Goal: Task Accomplishment & Management: Manage account settings

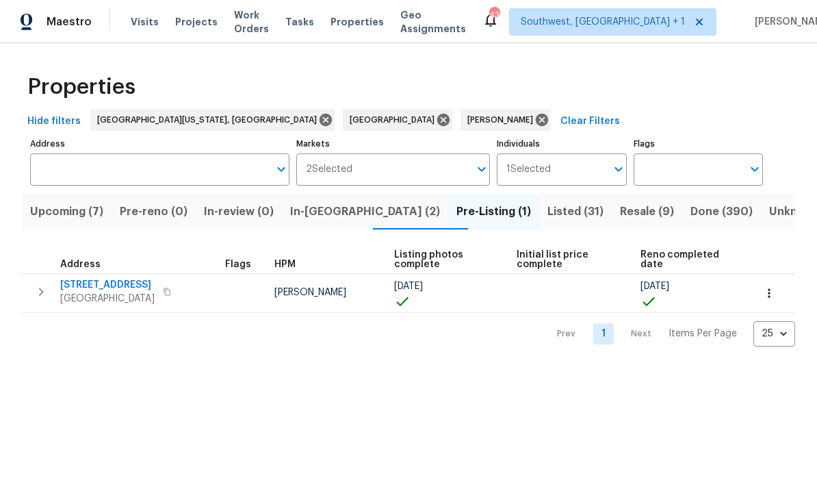
click at [127, 165] on input "Address" at bounding box center [149, 169] width 239 height 32
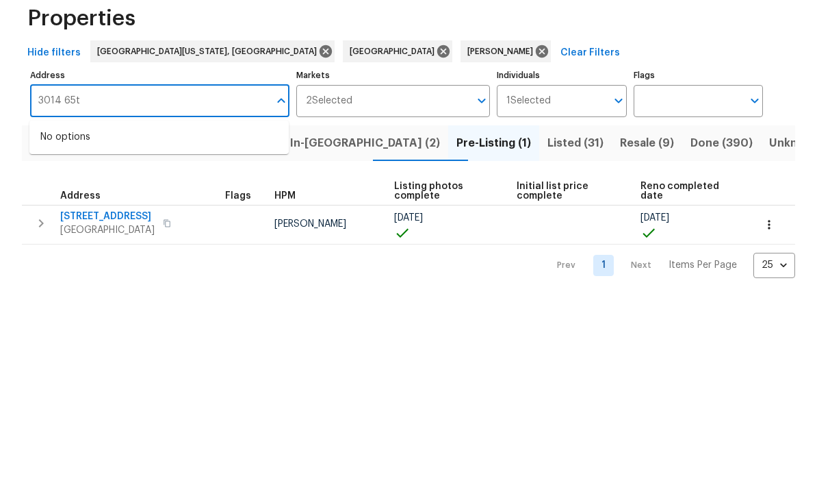
type input "3014 65th"
click at [104, 194] on li "[STREET_ADDRESS]" at bounding box center [158, 205] width 259 height 23
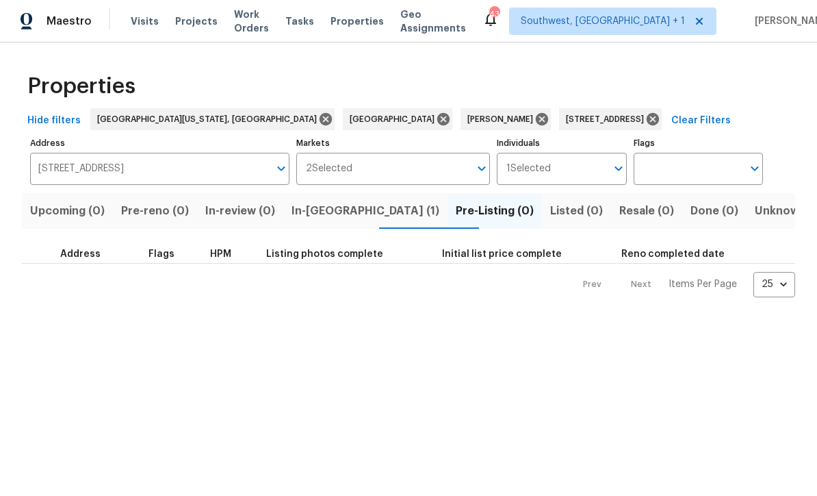
click at [351, 217] on span "In-[GEOGRAPHIC_DATA] (1)" at bounding box center [366, 211] width 148 height 19
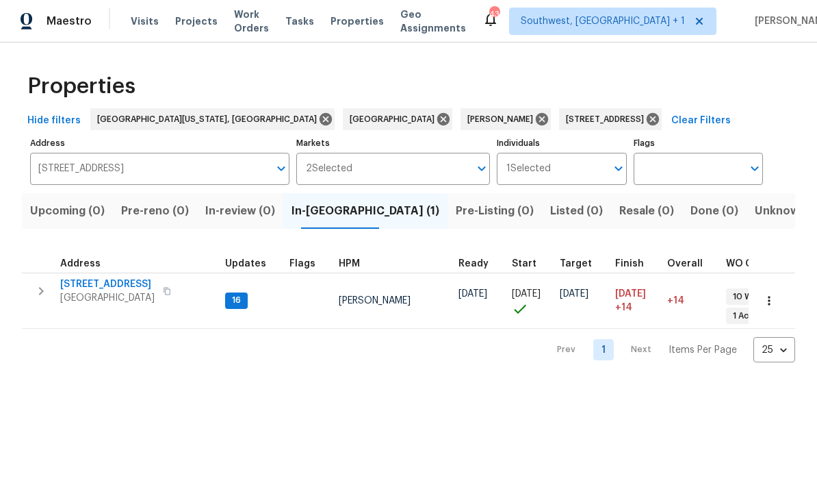
click at [92, 279] on span "[STREET_ADDRESS]" at bounding box center [107, 285] width 94 height 14
click at [646, 116] on icon at bounding box center [653, 119] width 15 height 15
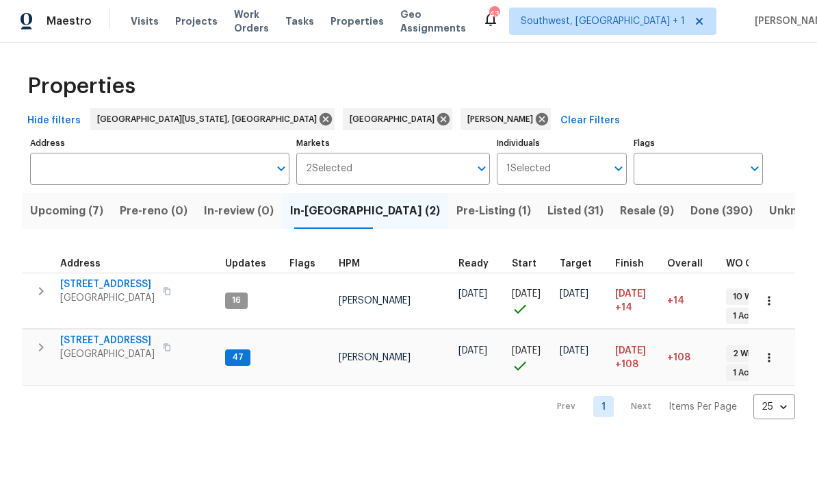
click at [86, 334] on span "[STREET_ADDRESS]" at bounding box center [107, 341] width 94 height 14
click at [548, 213] on span "Listed (31)" at bounding box center [576, 211] width 56 height 19
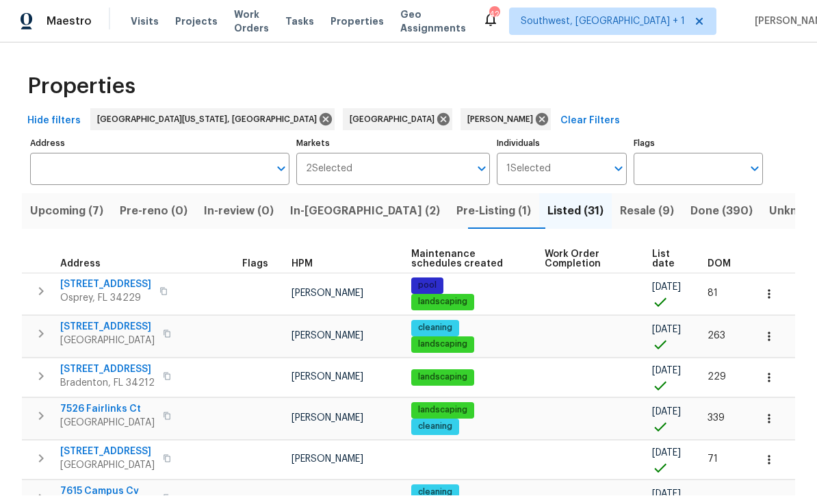
scroll to position [1, 0]
click at [620, 213] on span "Resale (9)" at bounding box center [647, 211] width 54 height 19
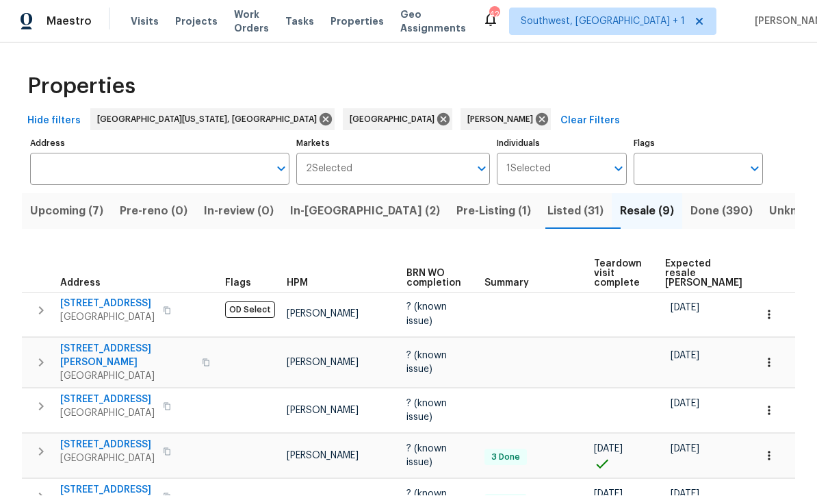
click at [71, 202] on span "Upcoming (7)" at bounding box center [66, 211] width 73 height 19
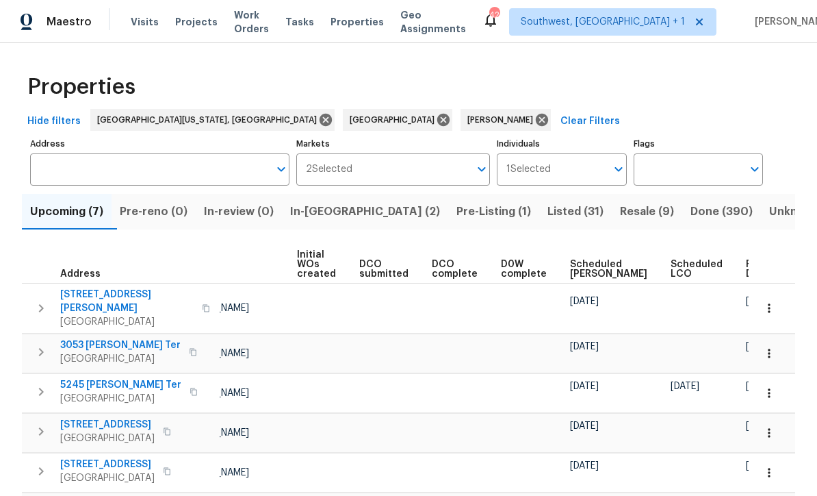
scroll to position [0, 97]
click at [747, 264] on span "Ready Date" at bounding box center [762, 268] width 30 height 19
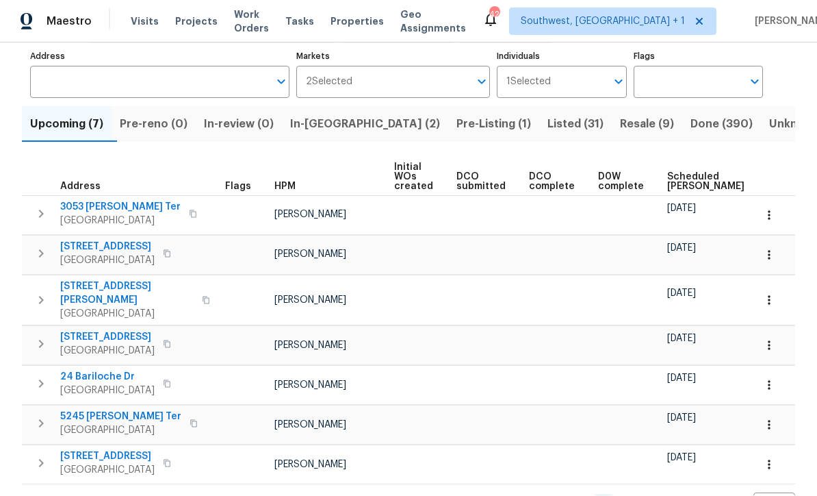
click at [438, 476] on div "Properties Hide filters [GEOGRAPHIC_DATA][US_STATE], [GEOGRAPHIC_DATA] [GEOGRAP…" at bounding box center [408, 248] width 817 height 584
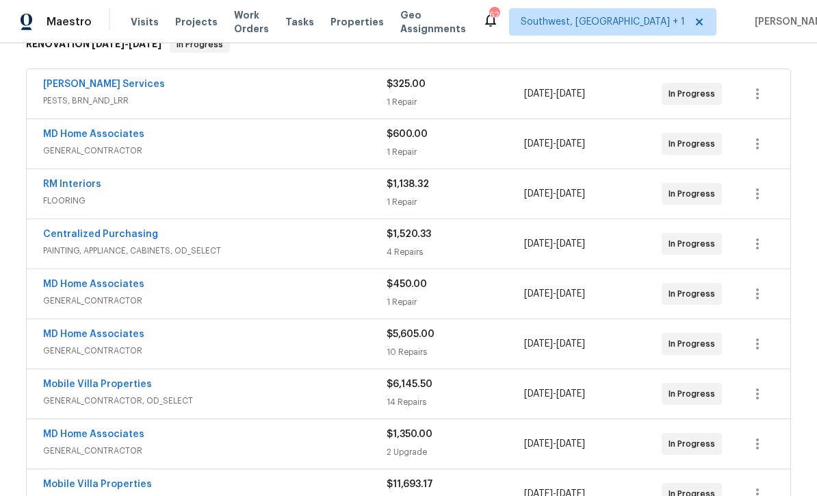
scroll to position [281, 0]
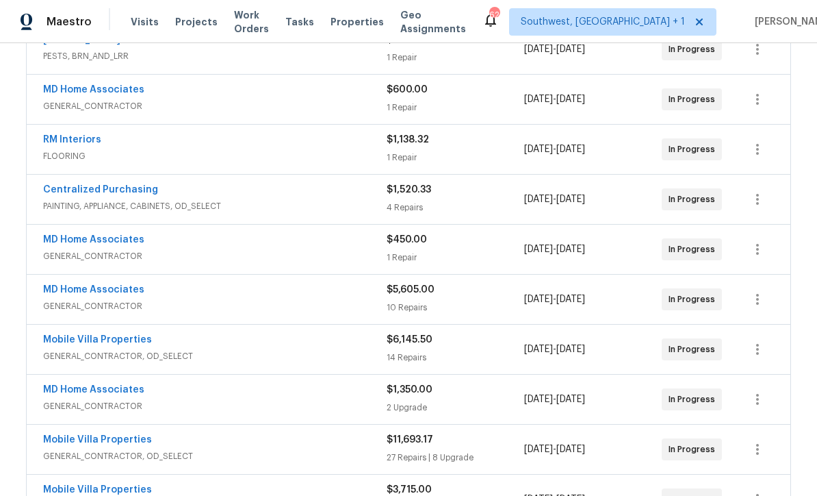
click at [79, 285] on link "MD Home Associates" at bounding box center [93, 290] width 101 height 10
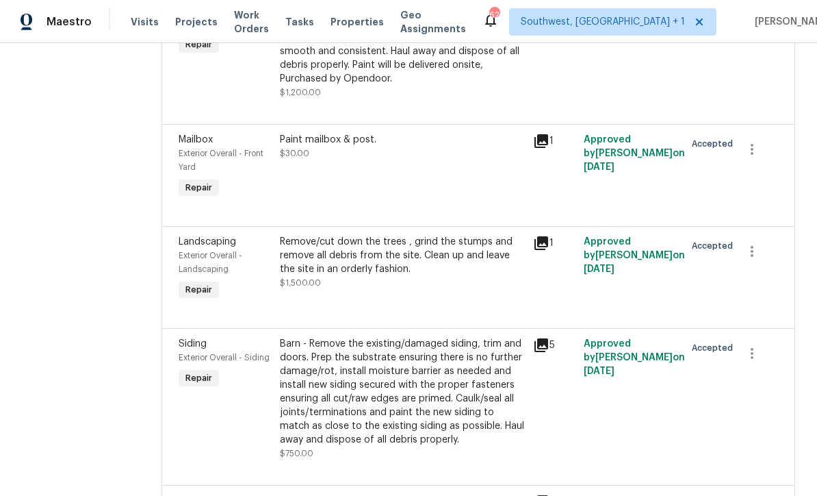
scroll to position [717, 0]
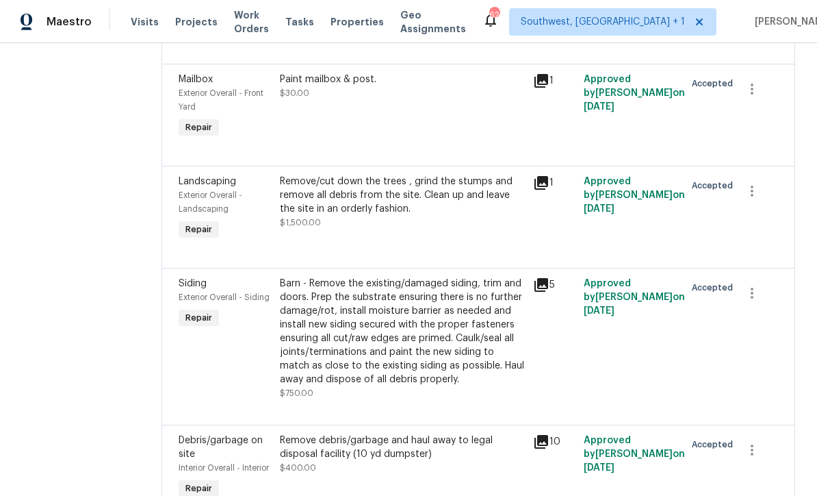
click at [455, 238] on div "Remove/cut down the trees , grind the stumps and remove all debris from the sit…" at bounding box center [402, 208] width 253 height 77
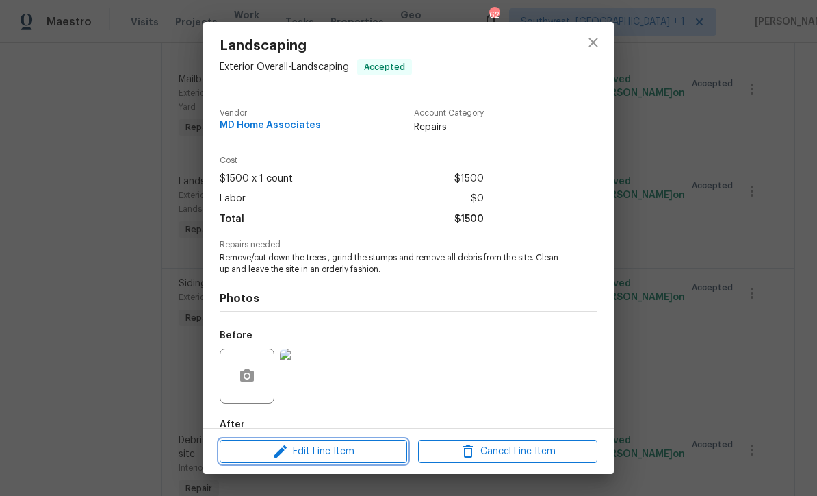
click at [331, 453] on span "Edit Line Item" at bounding box center [313, 451] width 179 height 17
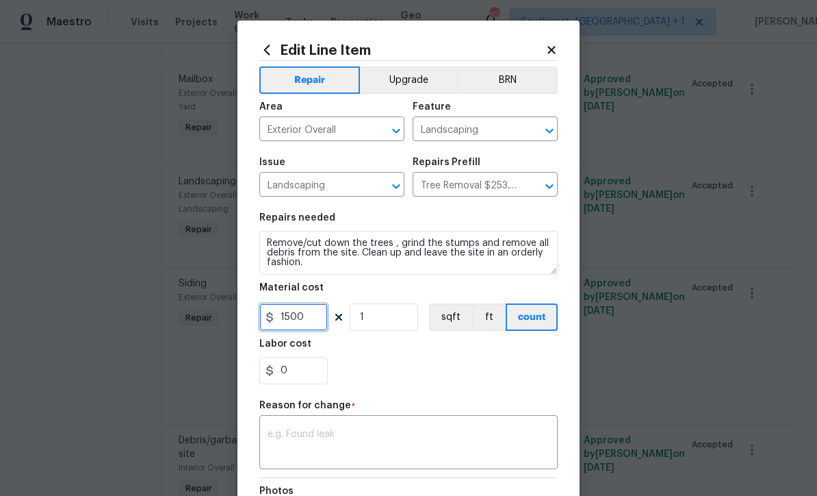
click at [320, 325] on input "1500" at bounding box center [293, 316] width 68 height 27
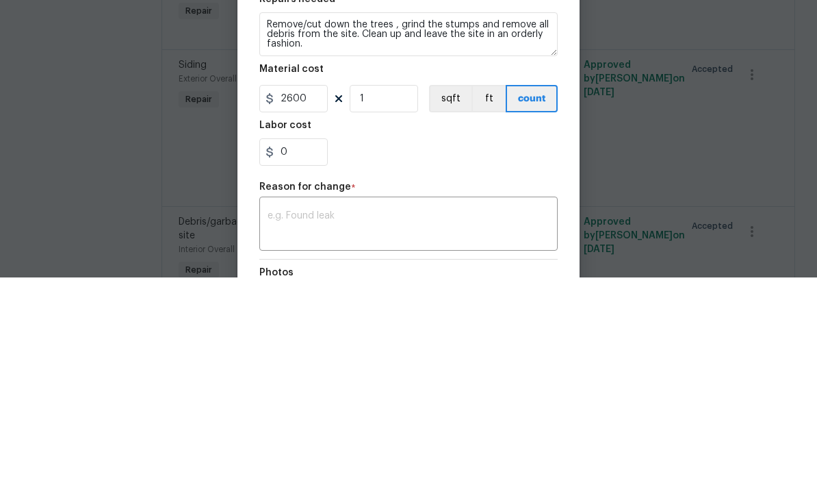
scroll to position [45, 0]
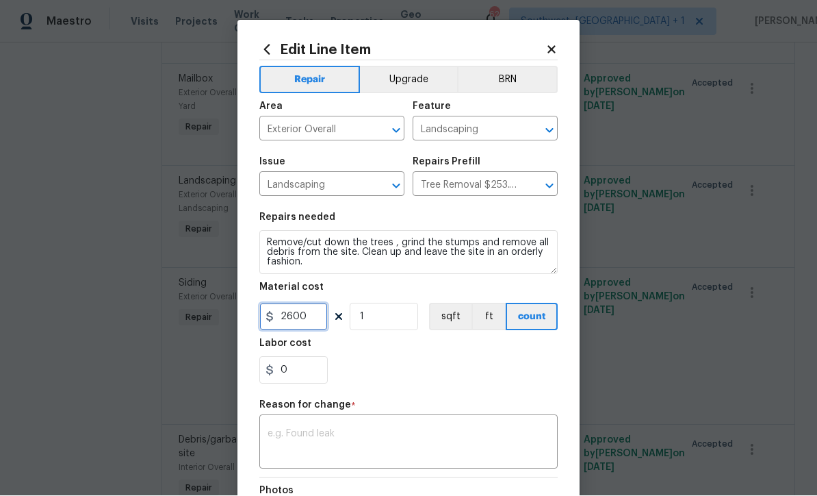
type input "2600"
click at [397, 444] on textarea at bounding box center [409, 443] width 282 height 29
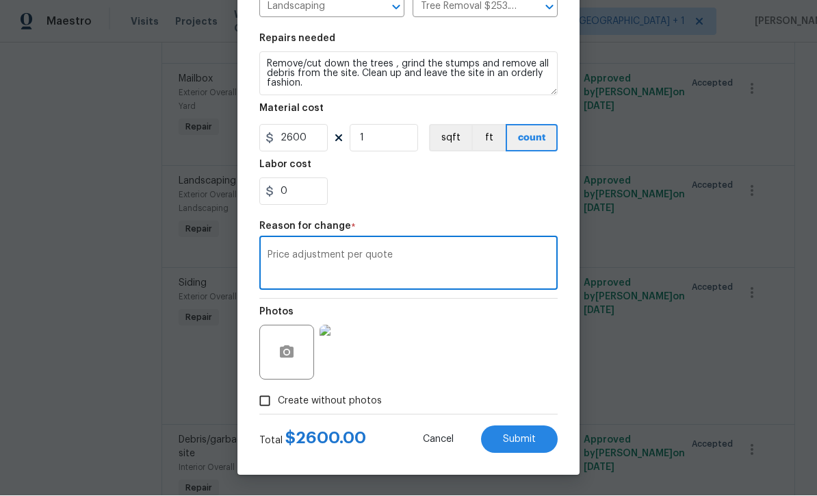
scroll to position [181, 0]
type textarea "Price adjustment per quote"
click at [522, 446] on button "Submit" at bounding box center [519, 439] width 77 height 27
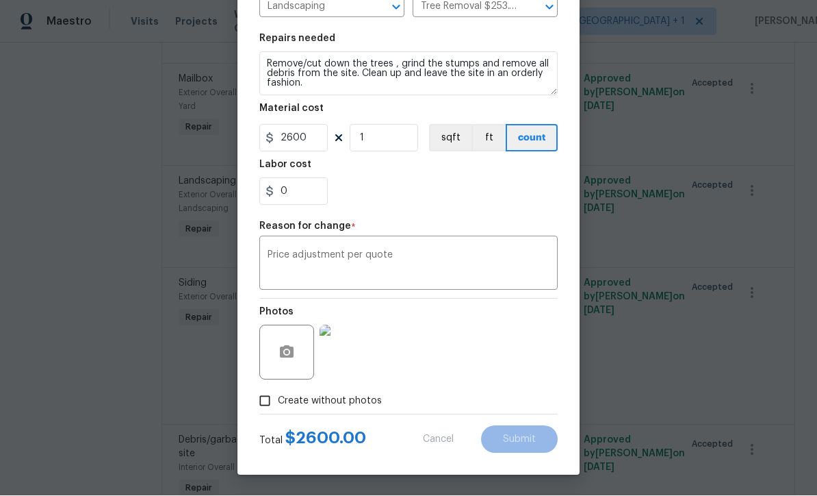
type input "1500"
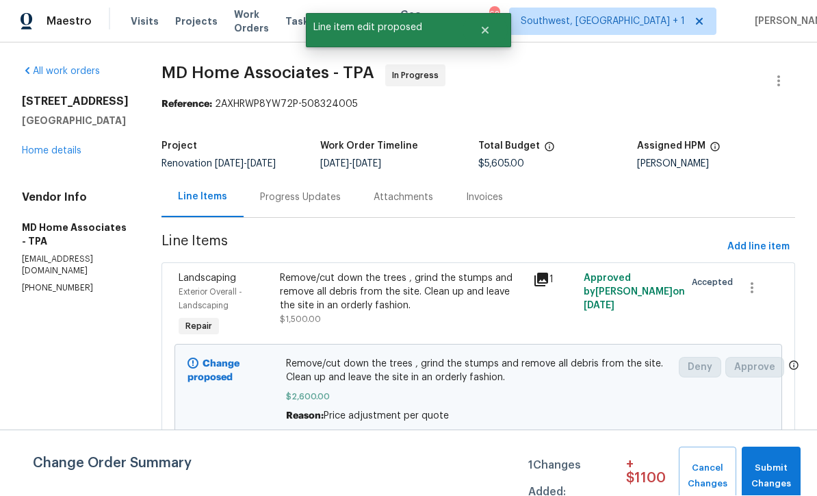
scroll to position [1, 0]
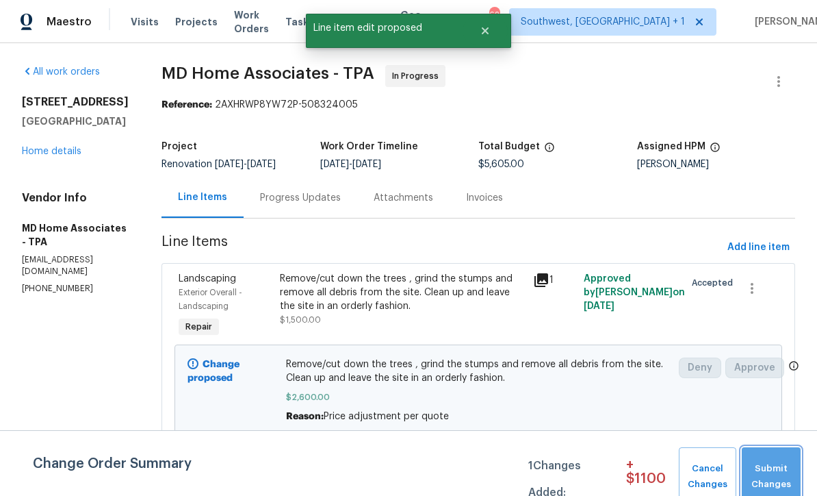
click at [783, 467] on span "Submit Changes" at bounding box center [771, 476] width 45 height 31
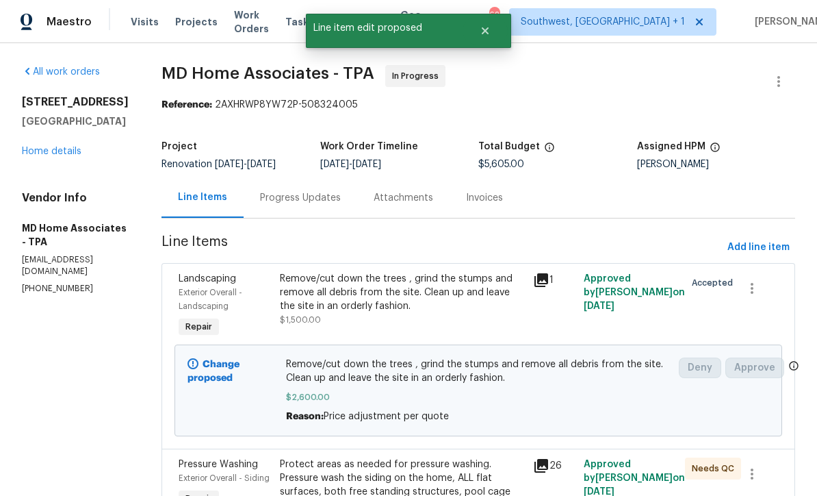
click at [550, 285] on icon at bounding box center [541, 280] width 16 height 16
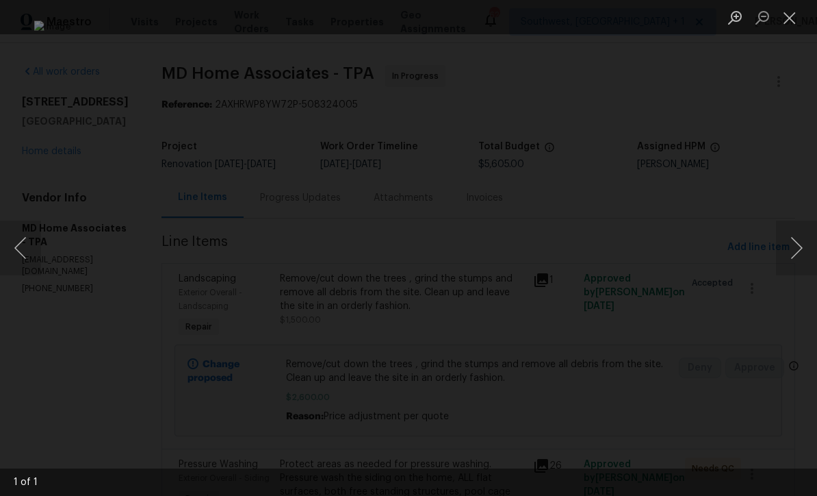
click at [797, 8] on button "Close lightbox" at bounding box center [789, 17] width 27 height 24
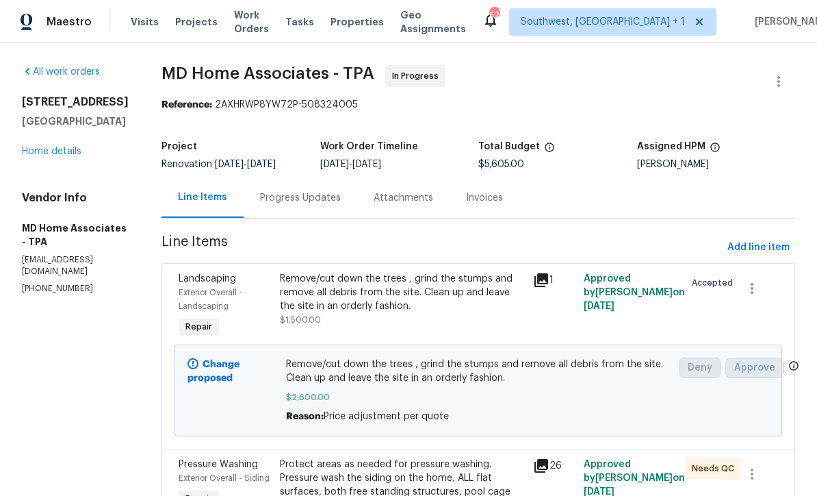
scroll to position [0, 0]
click at [53, 138] on div "3014 65th St E Bradenton, FL 34208 Home details" at bounding box center [75, 126] width 107 height 63
click at [49, 139] on div "3014 65th St E Bradenton, FL 34208 Home details" at bounding box center [75, 126] width 107 height 63
click at [56, 147] on link "Home details" at bounding box center [52, 152] width 60 height 10
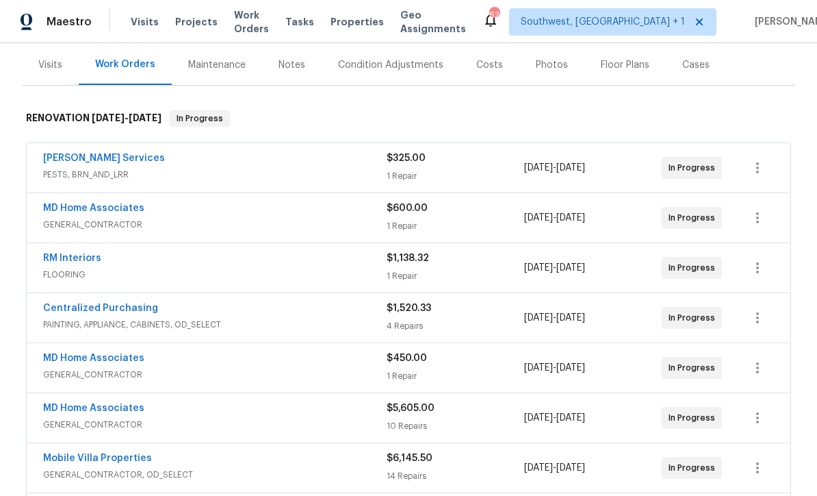
scroll to position [199, 0]
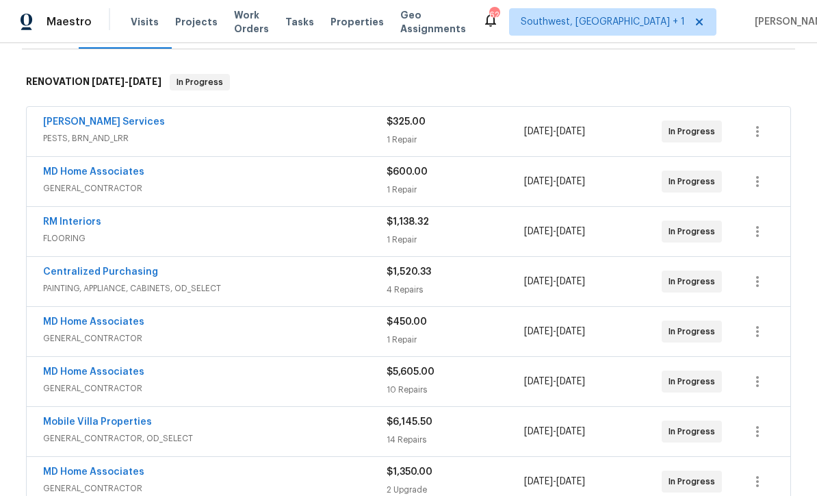
click at [101, 310] on div "MD Home Associates GENERAL_CONTRACTOR $450.00 1 Repair 9/23/2025 - 9/26/2025 In…" at bounding box center [409, 331] width 764 height 49
click at [98, 322] on link "MD Home Associates" at bounding box center [93, 322] width 101 height 10
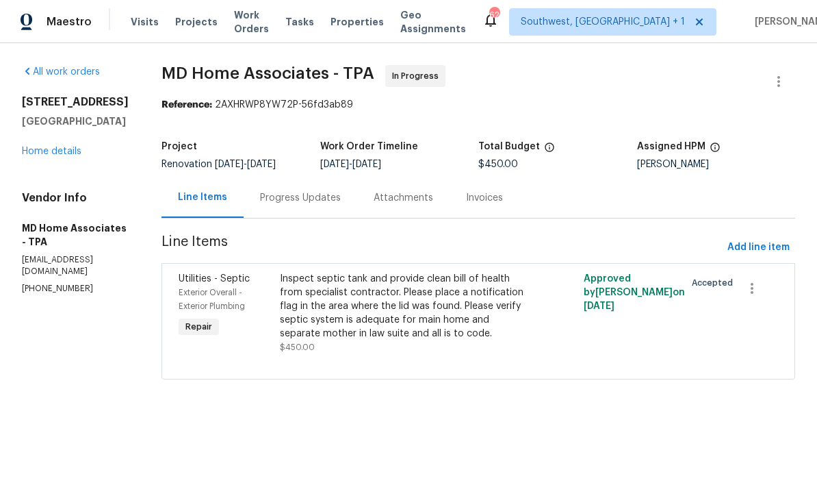
click at [337, 209] on div "Progress Updates" at bounding box center [301, 197] width 114 height 40
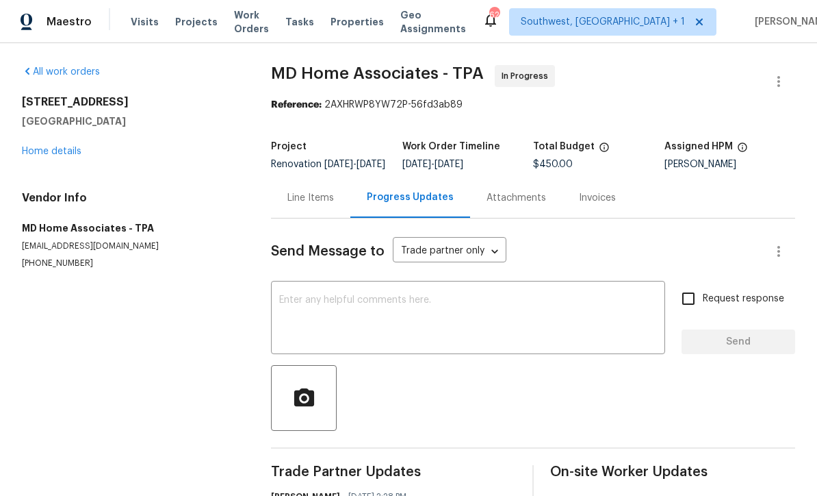
click at [439, 318] on textarea at bounding box center [468, 319] width 378 height 48
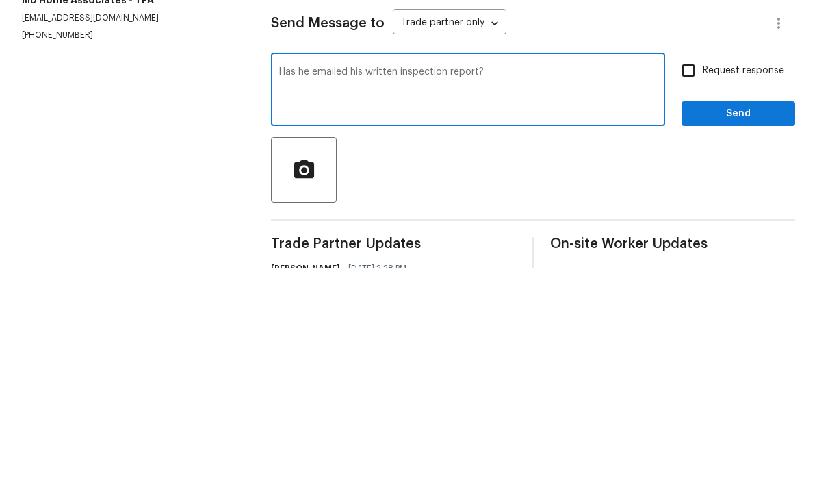
type textarea "Has he emailed his written inspection report?"
click at [689, 284] on input "Request response" at bounding box center [688, 298] width 29 height 29
checkbox input "true"
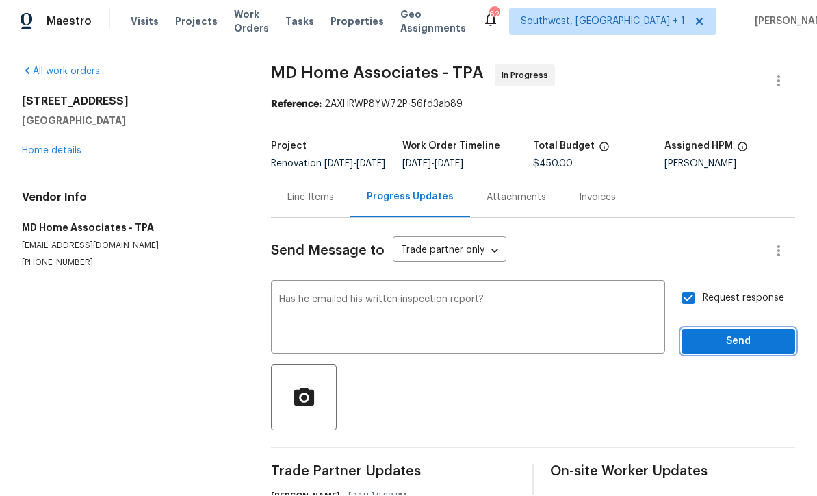
click at [735, 333] on span "Send" at bounding box center [739, 341] width 92 height 17
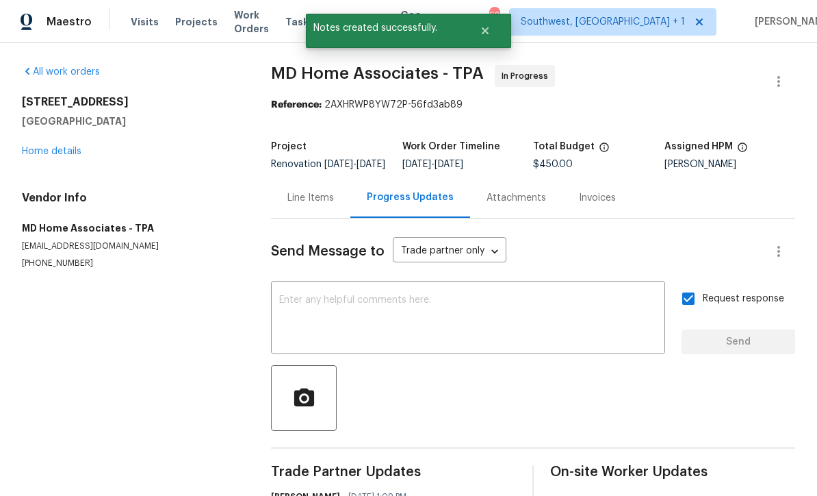
click at [45, 147] on link "Home details" at bounding box center [52, 152] width 60 height 10
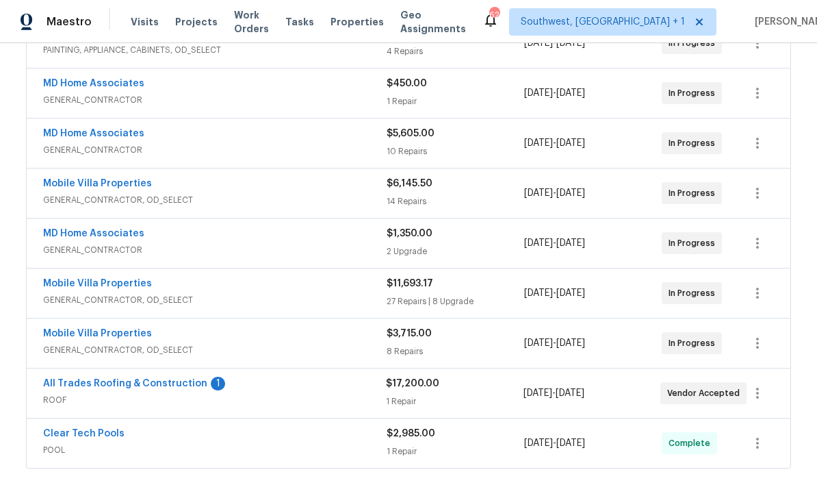
scroll to position [500, 0]
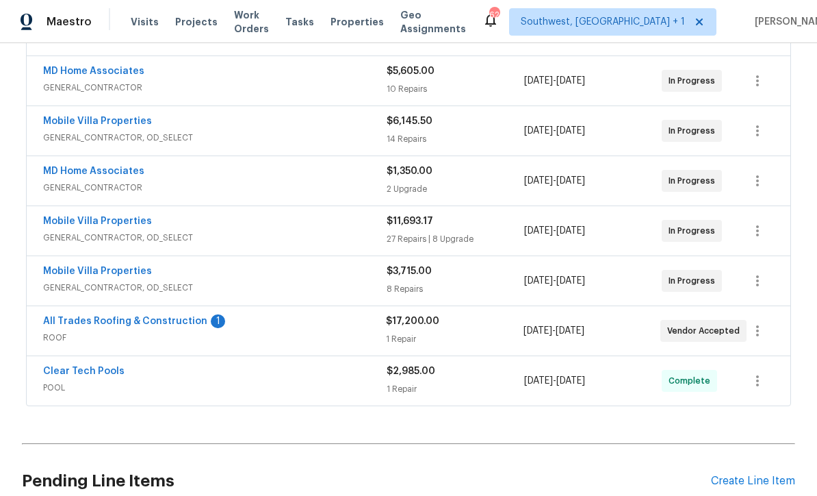
click at [68, 316] on link "All Trades Roofing & Construction" at bounding box center [125, 321] width 164 height 10
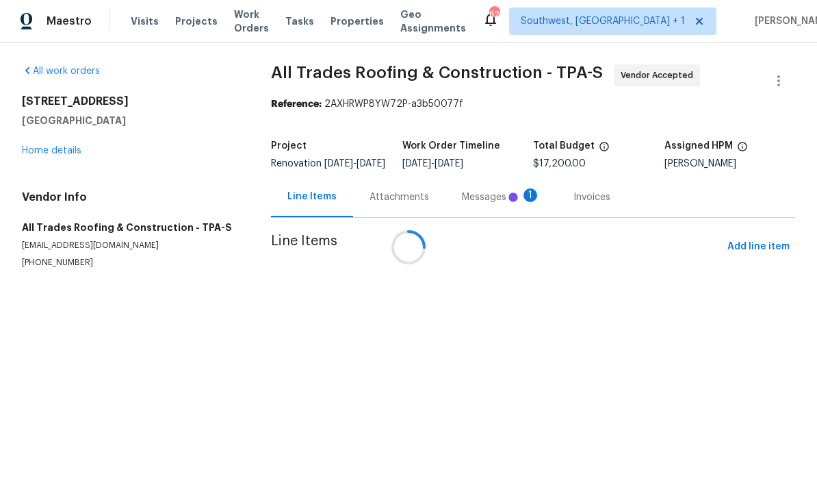
scroll to position [1, 0]
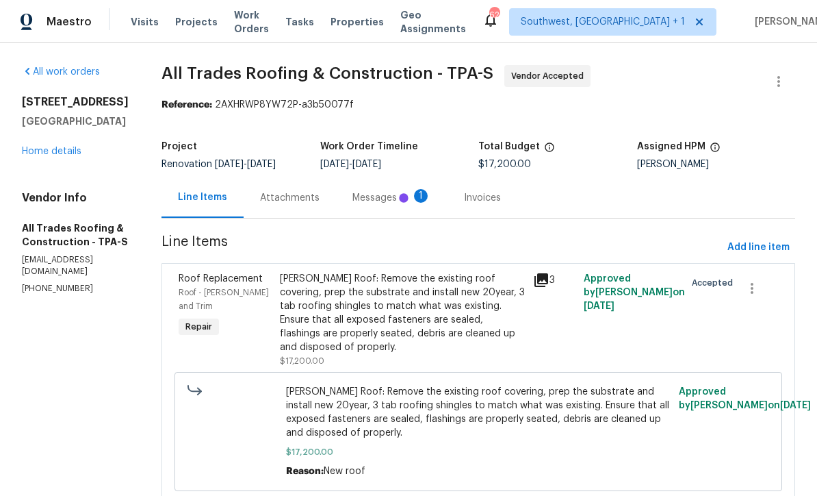
click at [353, 203] on div "Messages 1" at bounding box center [392, 198] width 79 height 14
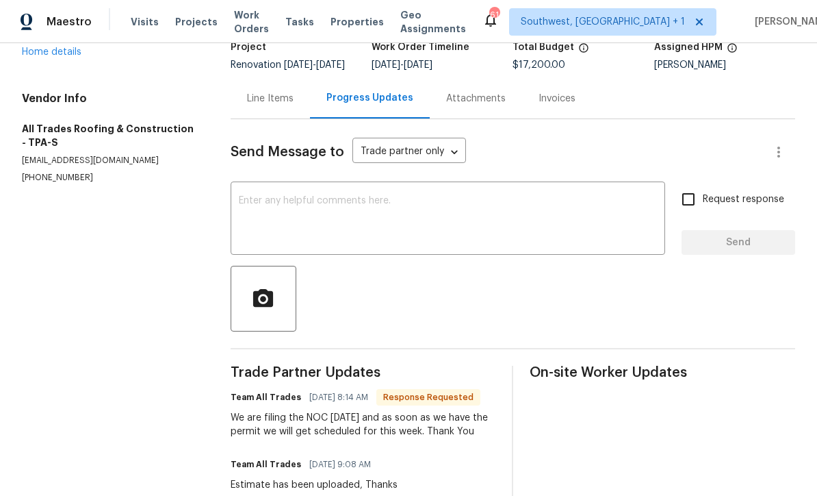
scroll to position [99, 0]
click at [553, 218] on textarea at bounding box center [448, 220] width 418 height 48
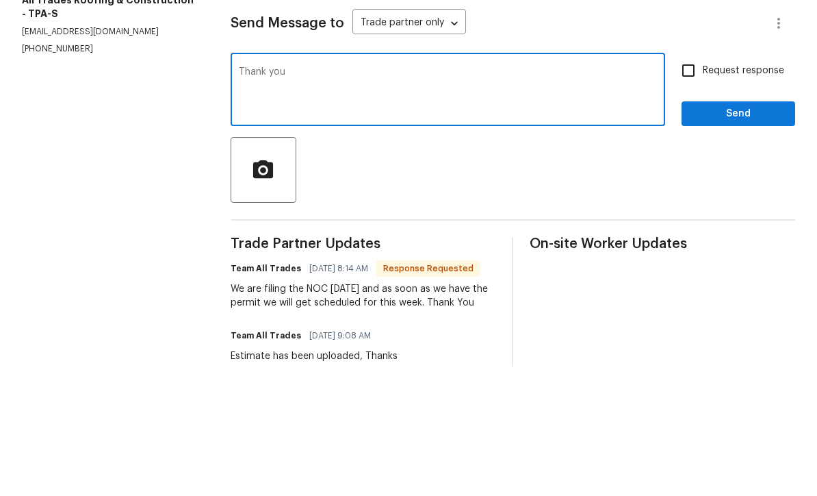
type textarea "Thank you"
click at [699, 186] on input "Request response" at bounding box center [688, 200] width 29 height 29
checkbox input "true"
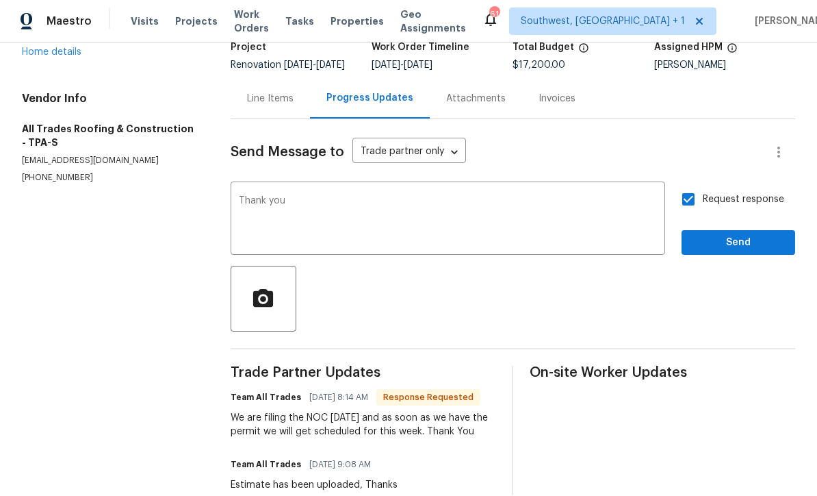
click at [581, 196] on textarea "Thank you" at bounding box center [448, 220] width 418 height 48
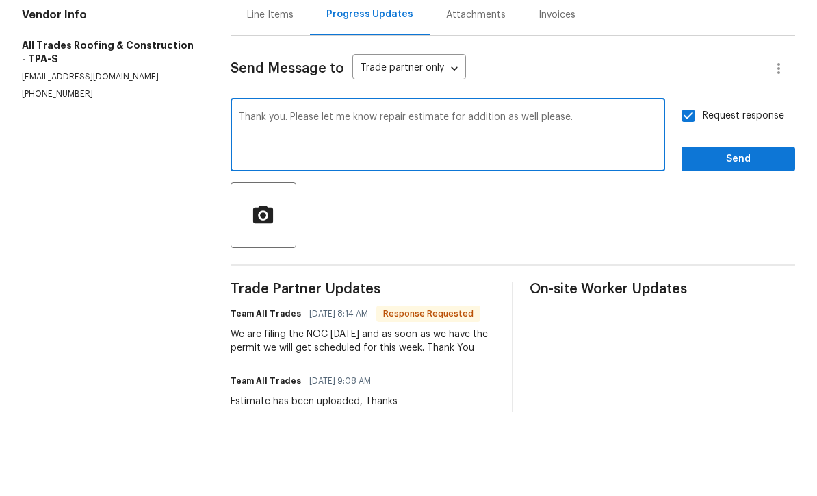
type textarea "Thank you. Please let me know repair estimate for addition as well please."
click at [720, 235] on span "Send" at bounding box center [739, 243] width 92 height 17
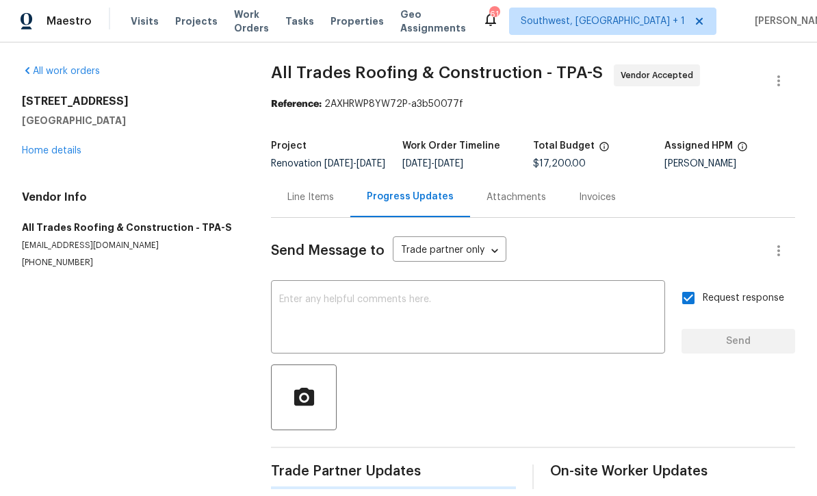
scroll to position [27, 0]
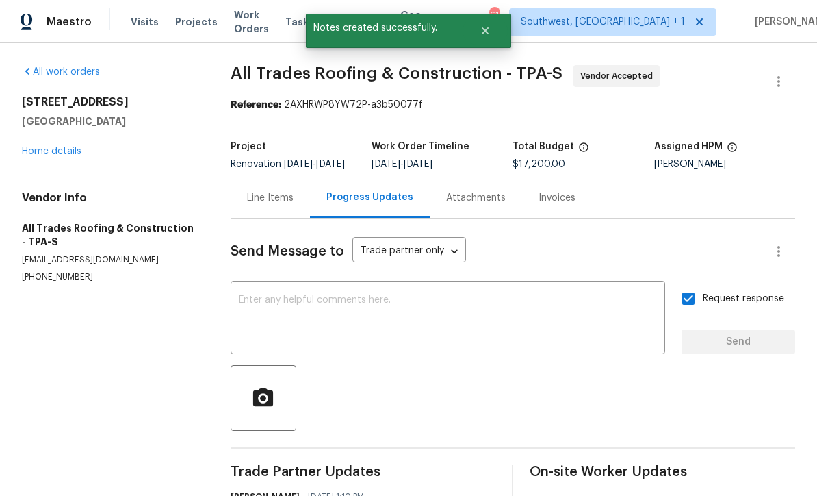
click at [53, 147] on link "Home details" at bounding box center [52, 152] width 60 height 10
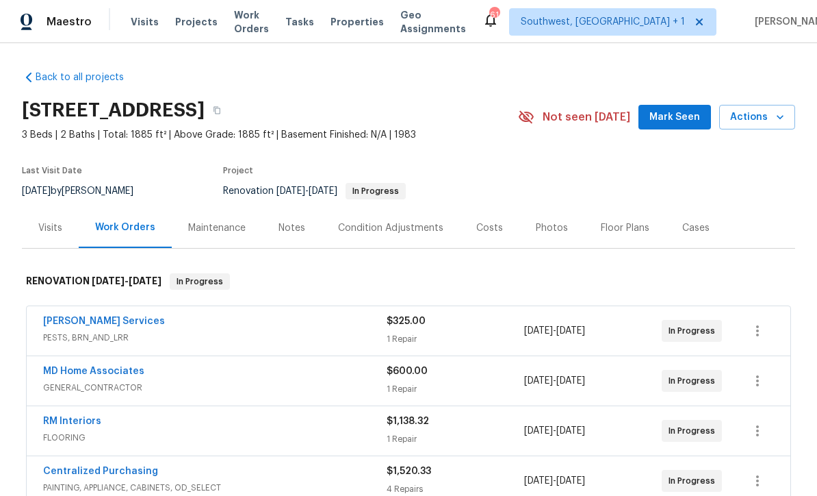
click at [138, 23] on span "Visits" at bounding box center [145, 22] width 28 height 14
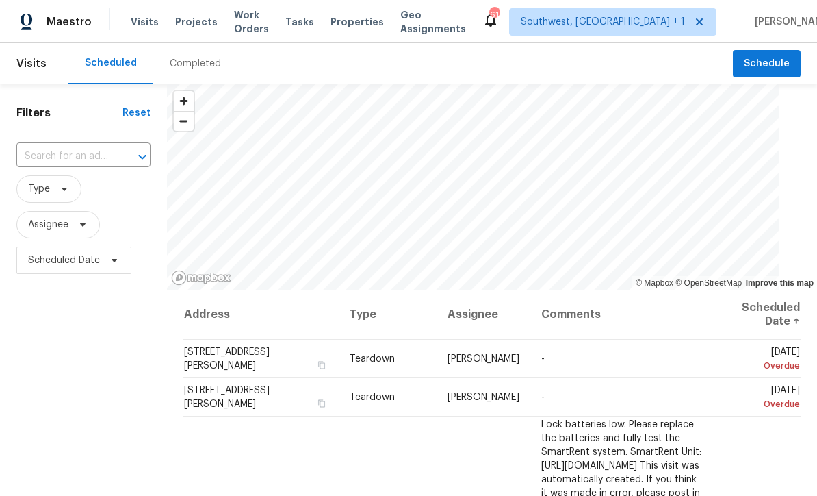
click at [62, 153] on input "text" at bounding box center [64, 156] width 96 height 21
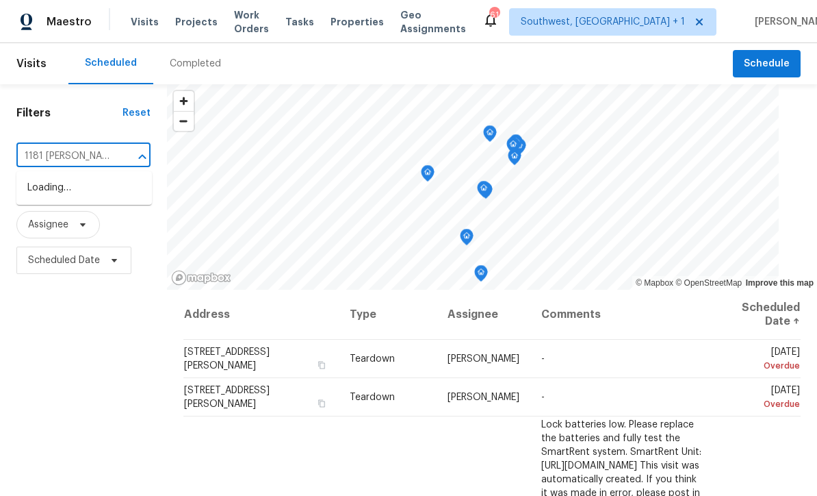
type input "1181 burgos"
click at [58, 192] on li "1181 Burgos Dr # 406, Sarasota, FL 34238" at bounding box center [84, 195] width 136 height 37
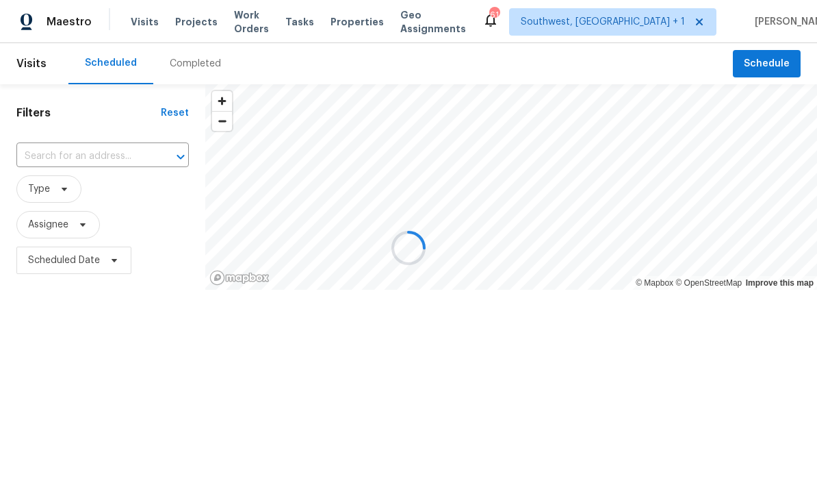
type input "1181 Burgos Dr # 406, Sarasota, FL 34238"
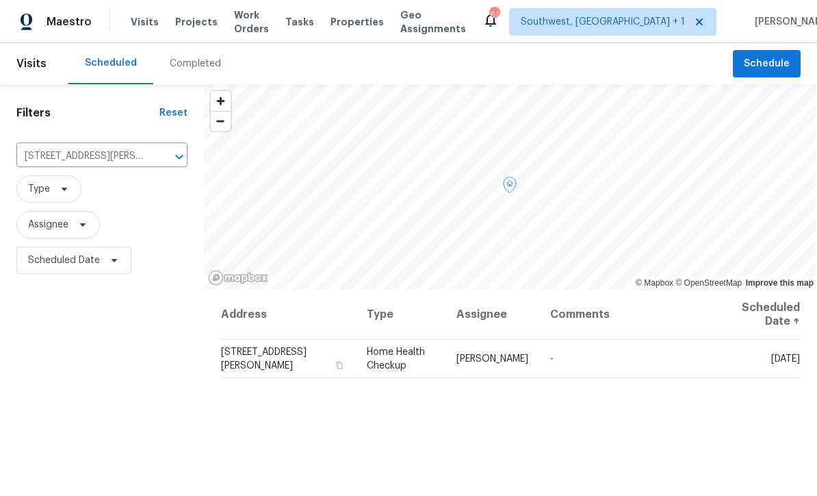
click at [0, 0] on icon at bounding box center [0, 0] width 0 height 0
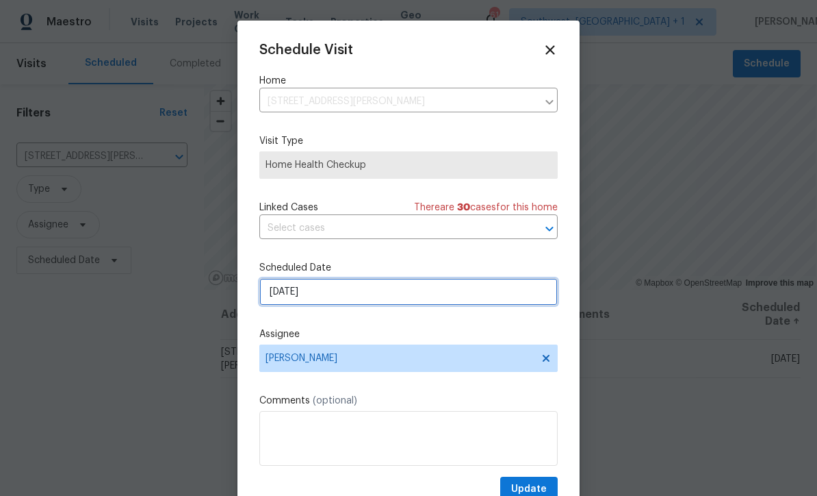
click at [347, 288] on input "9/29/2025" at bounding box center [408, 291] width 298 height 27
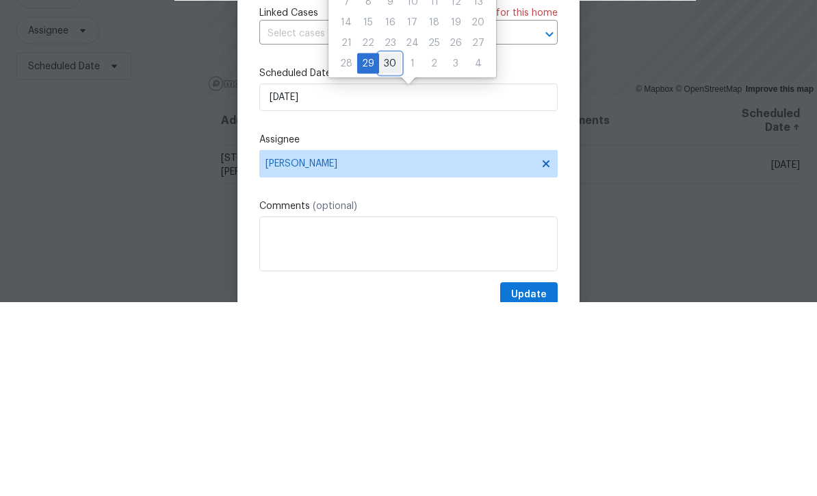
click at [392, 248] on div "30" at bounding box center [390, 257] width 22 height 19
type input "9/30/2025"
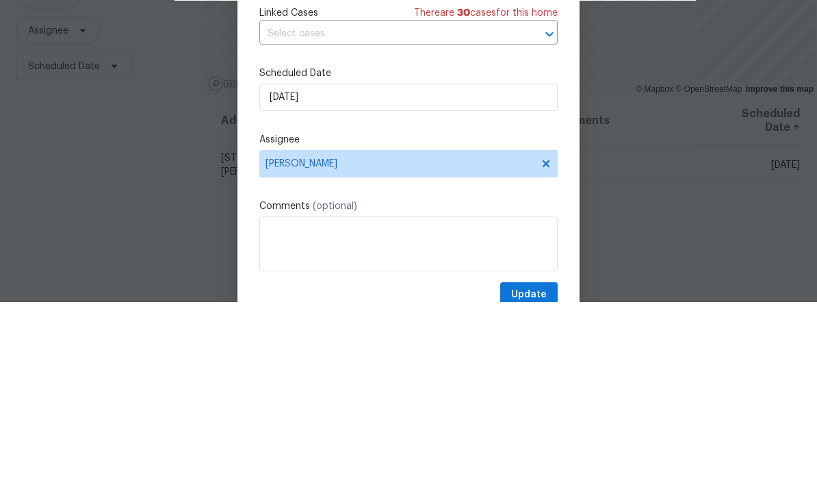
scroll to position [45, 0]
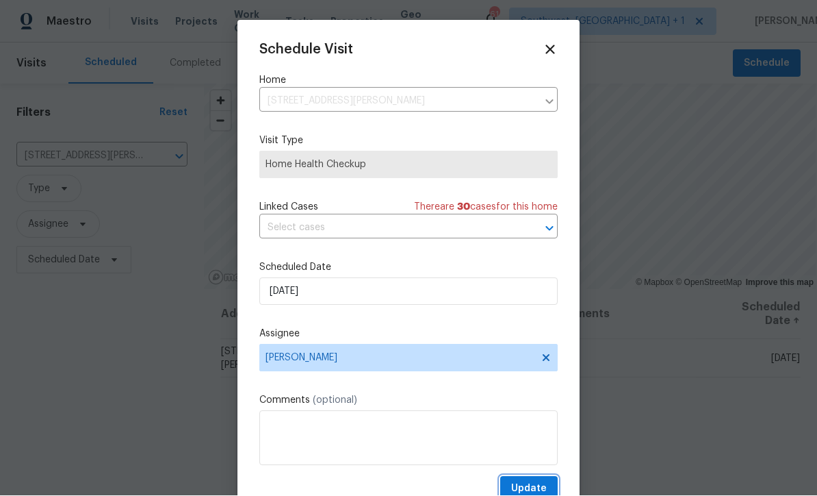
click at [539, 486] on span "Update" at bounding box center [529, 489] width 36 height 17
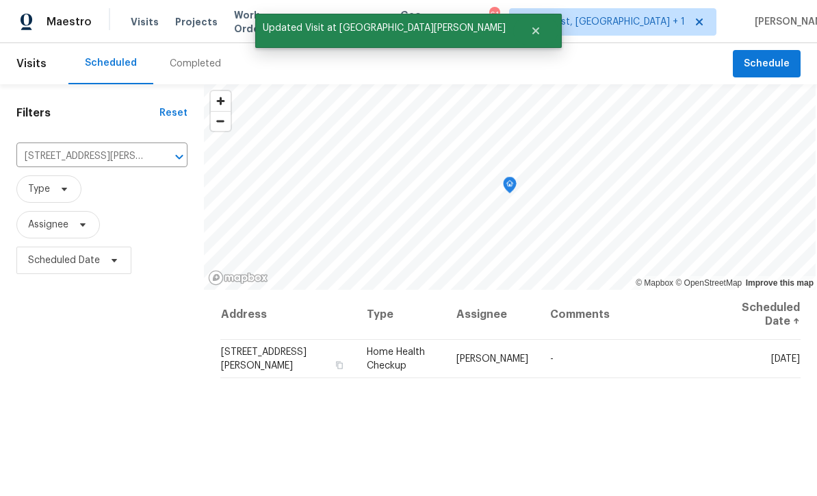
click at [71, 146] on input "1181 Burgos Dr # 406, Sarasota, FL 34238" at bounding box center [82, 156] width 133 height 21
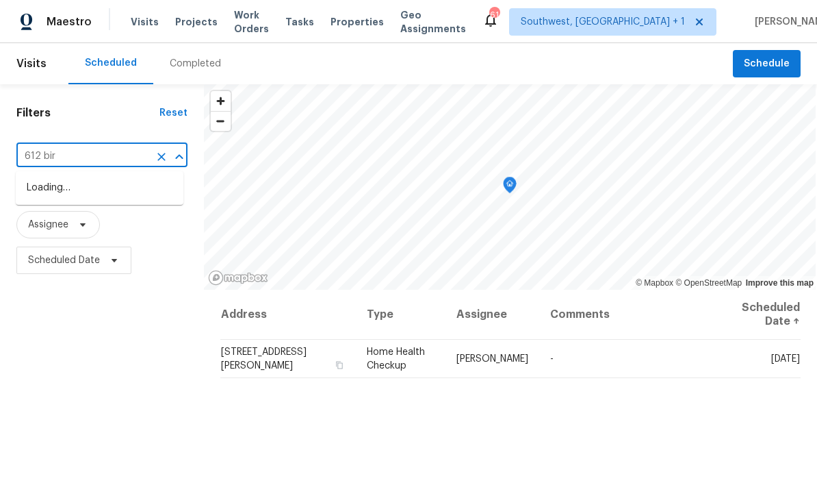
type input "612 bird"
click at [98, 177] on li "612 Bird Bay Dr S Apt 113, Venice, FL 34285" at bounding box center [100, 188] width 168 height 23
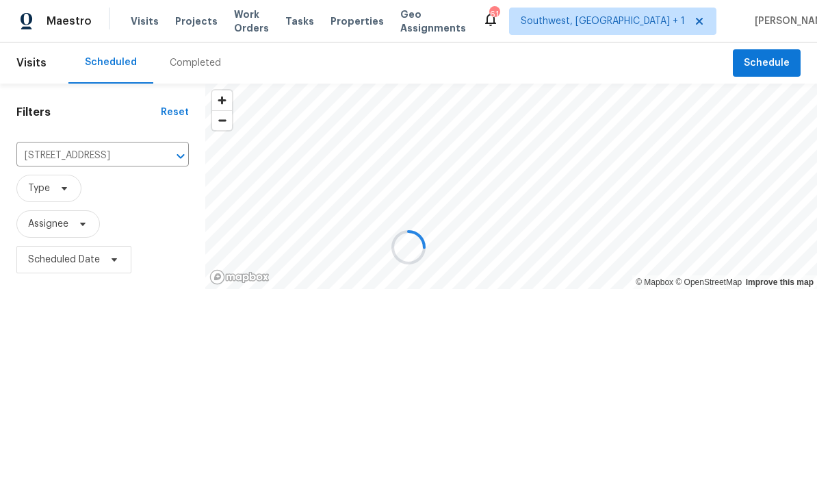
scroll to position [1, 0]
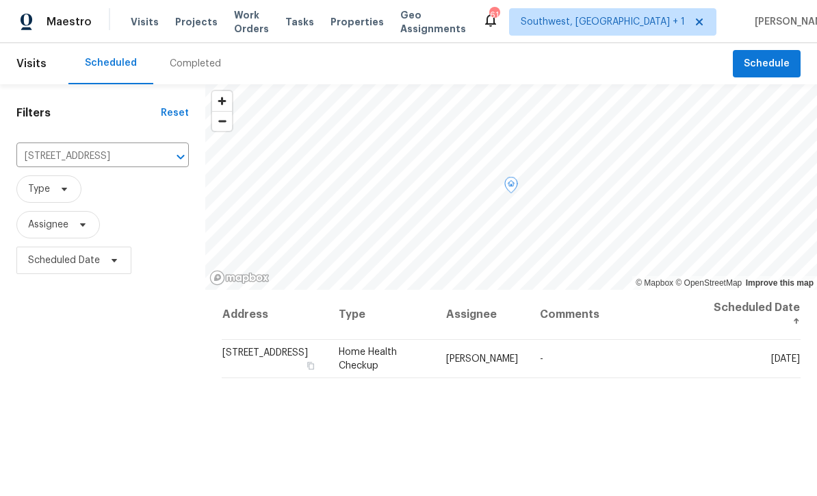
click at [0, 0] on icon at bounding box center [0, 0] width 0 height 0
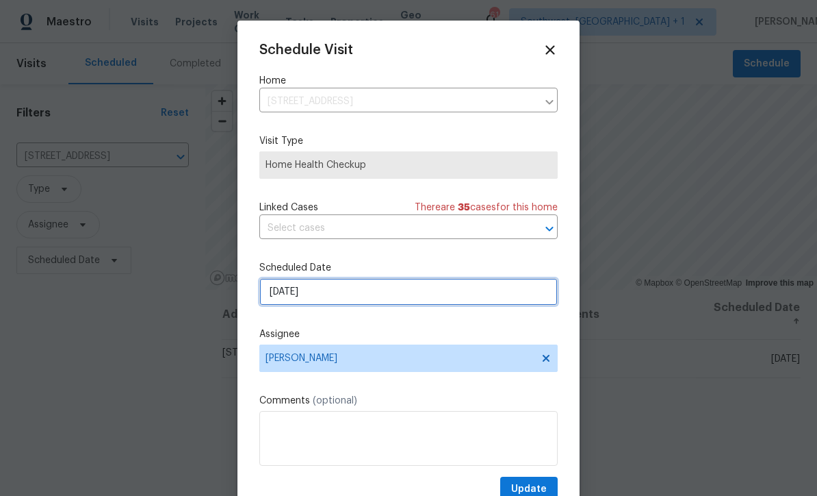
click at [346, 300] on input "9/29/2025" at bounding box center [408, 291] width 298 height 27
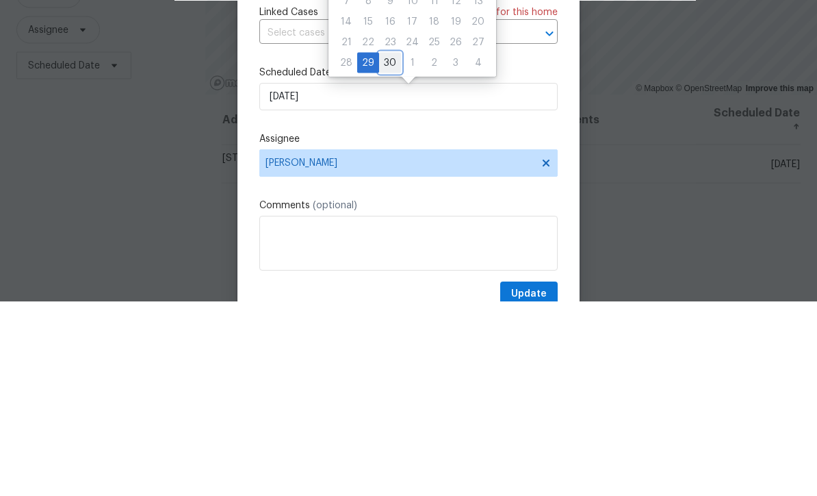
click at [391, 248] on div "30" at bounding box center [390, 257] width 22 height 19
type input "9/30/2025"
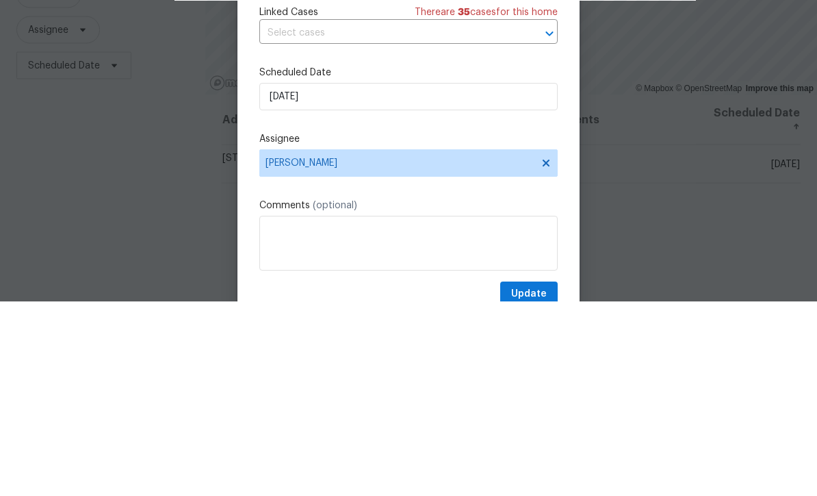
scroll to position [45, 0]
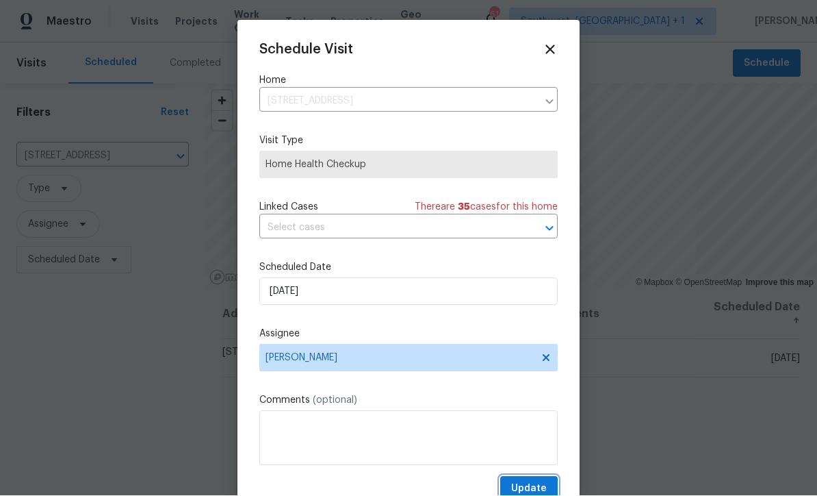
click at [530, 485] on span "Update" at bounding box center [529, 489] width 36 height 17
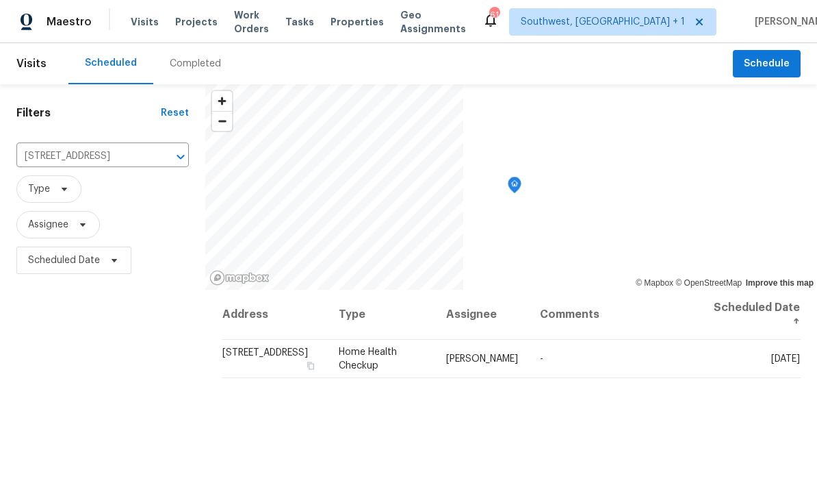
scroll to position [0, 0]
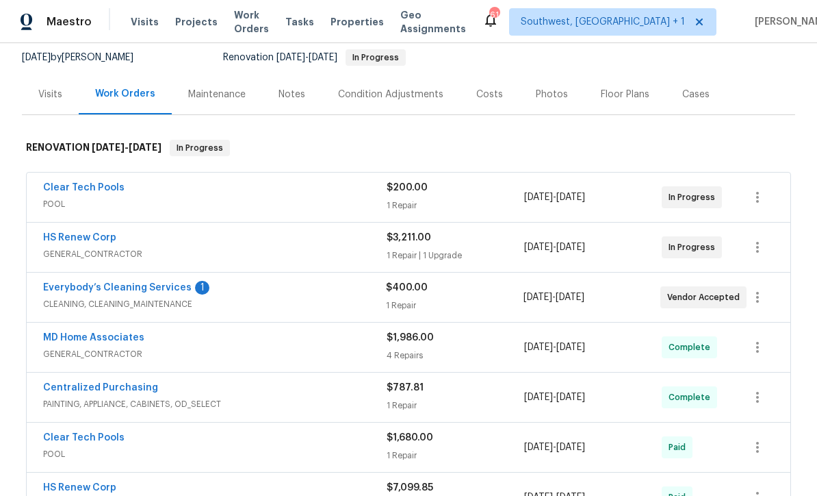
scroll to position [138, 0]
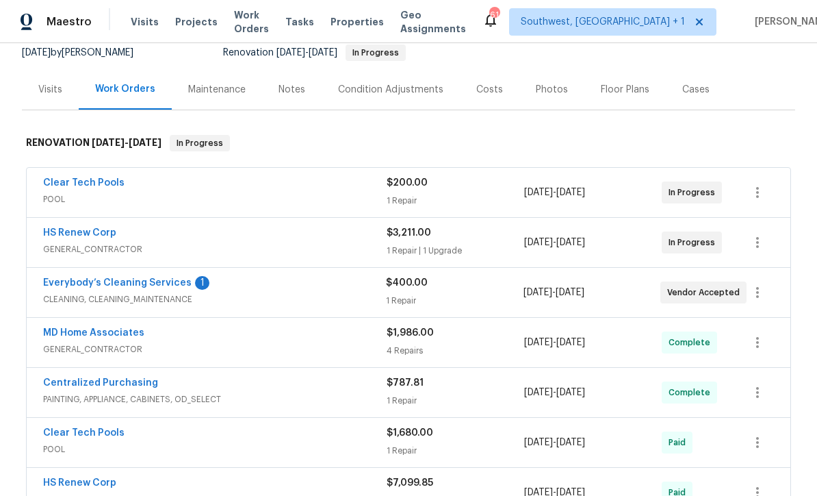
click at [79, 287] on link "Everybody’s Cleaning Services" at bounding box center [117, 283] width 149 height 10
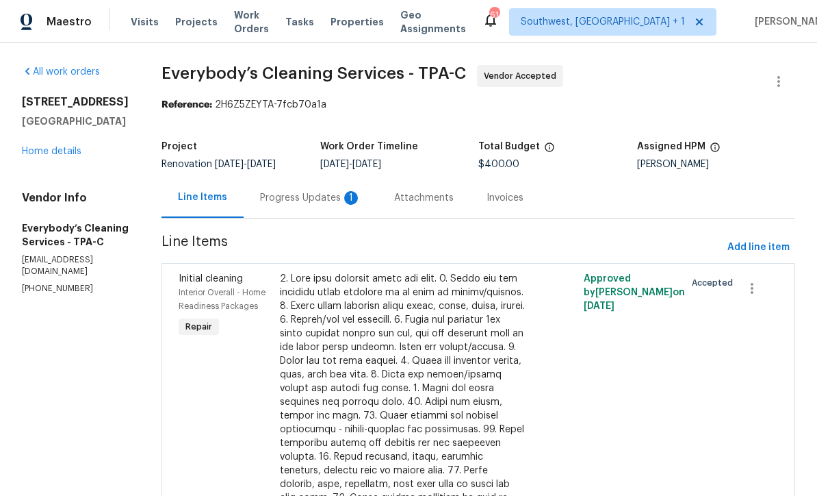
click at [324, 215] on div "Progress Updates 1" at bounding box center [311, 197] width 134 height 40
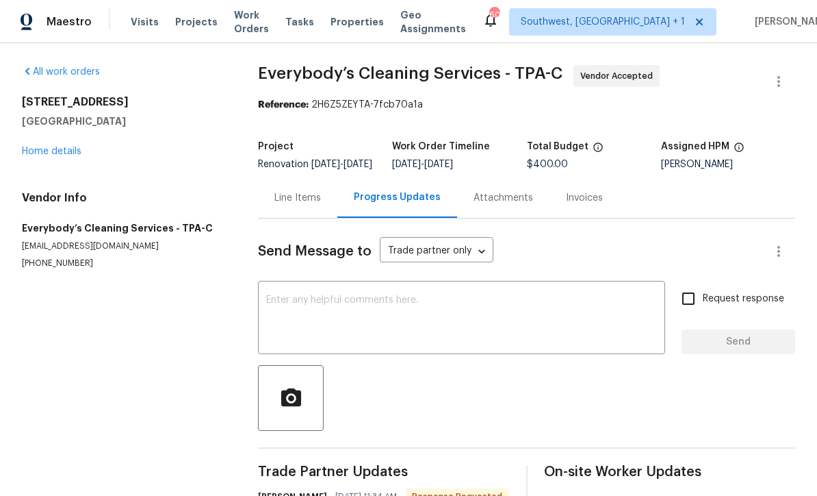
click at [62, 141] on div "10216 Woodborne Pl Bradenton, FL 34202 Home details" at bounding box center [123, 126] width 203 height 63
click at [50, 150] on link "Home details" at bounding box center [52, 152] width 60 height 10
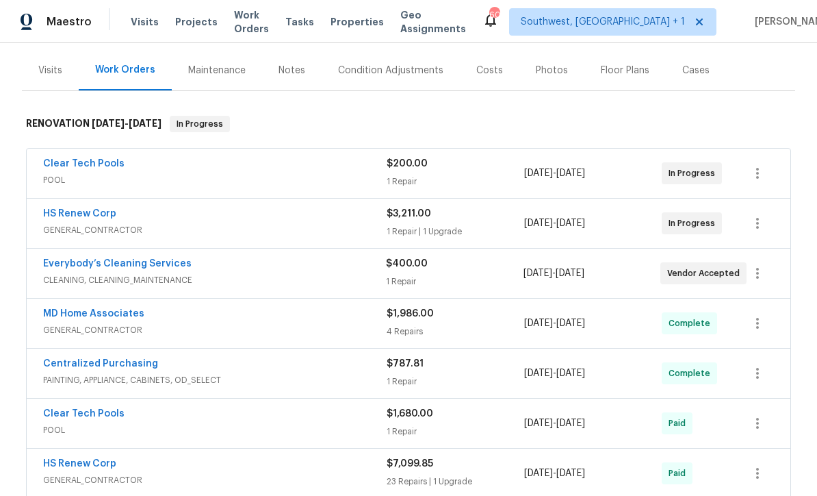
scroll to position [167, 0]
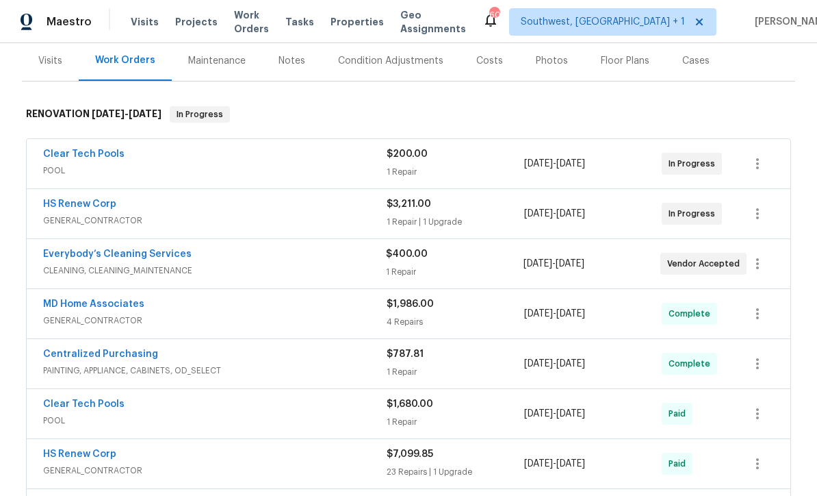
click at [76, 157] on link "Clear Tech Pools" at bounding box center [83, 154] width 81 height 10
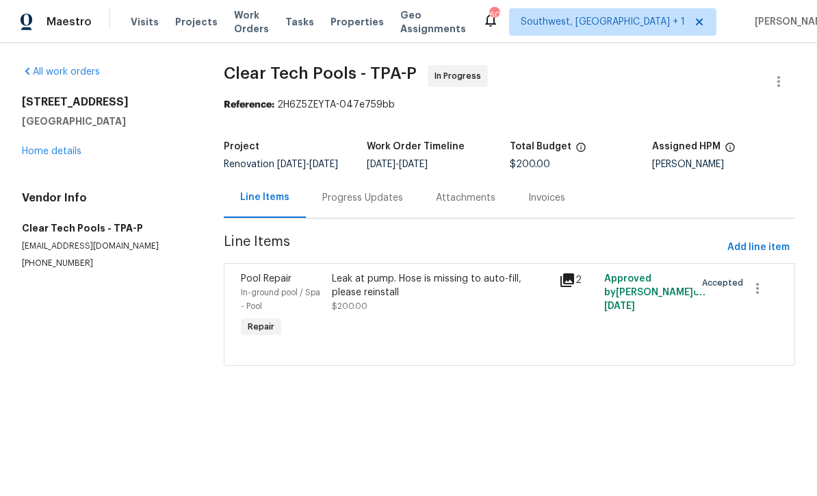
click at [50, 155] on link "Home details" at bounding box center [52, 152] width 60 height 10
